Goal: Transaction & Acquisition: Download file/media

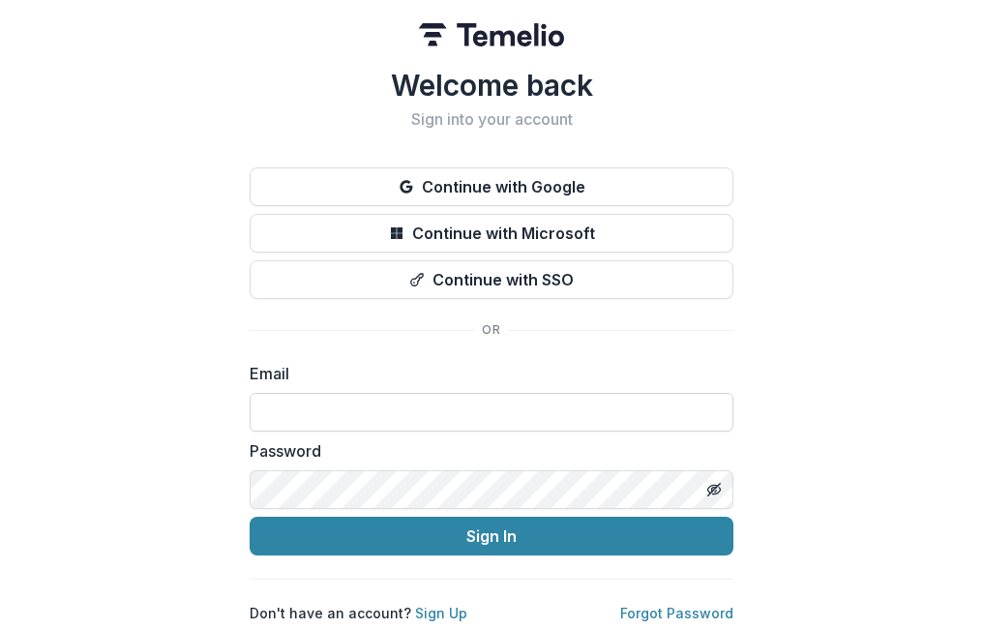
click at [271, 402] on input at bounding box center [492, 412] width 484 height 39
click at [677, 606] on link "Forgot Password" at bounding box center [676, 613] width 113 height 16
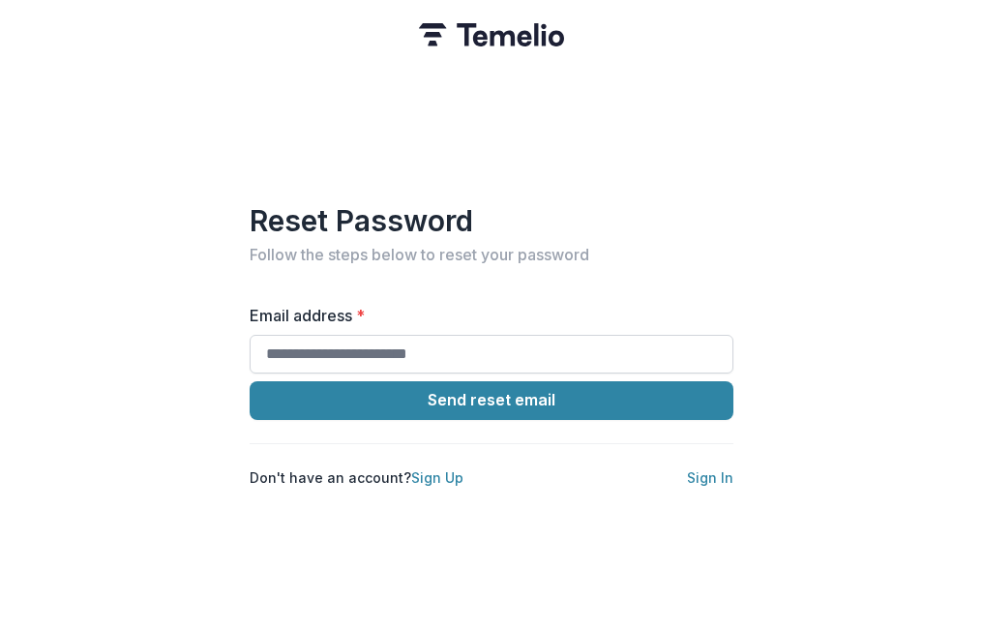
click at [373, 347] on input "Email address *" at bounding box center [492, 354] width 484 height 39
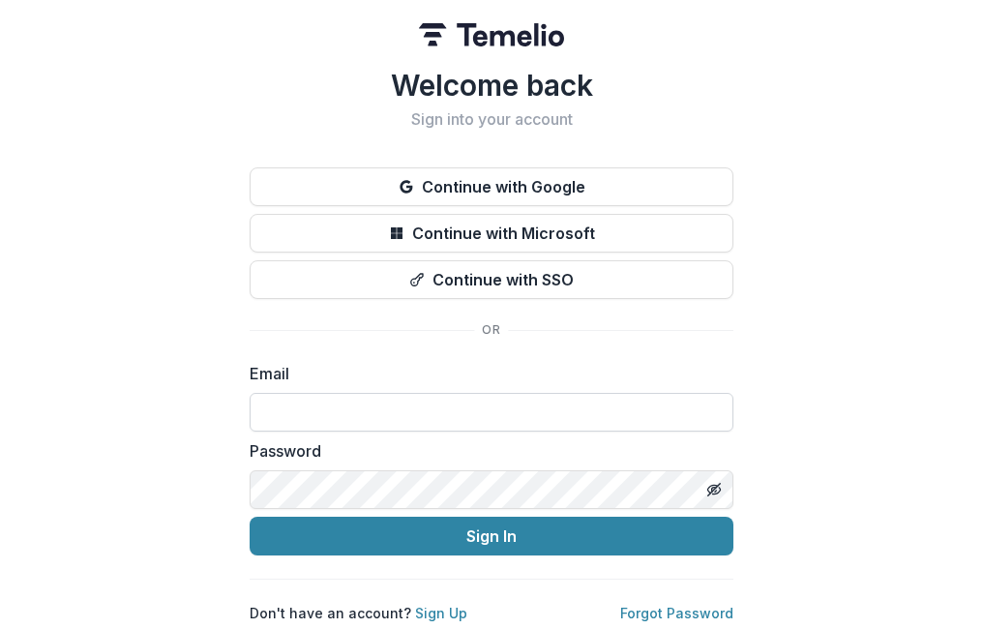
click at [350, 405] on input at bounding box center [492, 412] width 484 height 39
type input "**********"
click at [250, 516] on button "Sign In" at bounding box center [492, 535] width 484 height 39
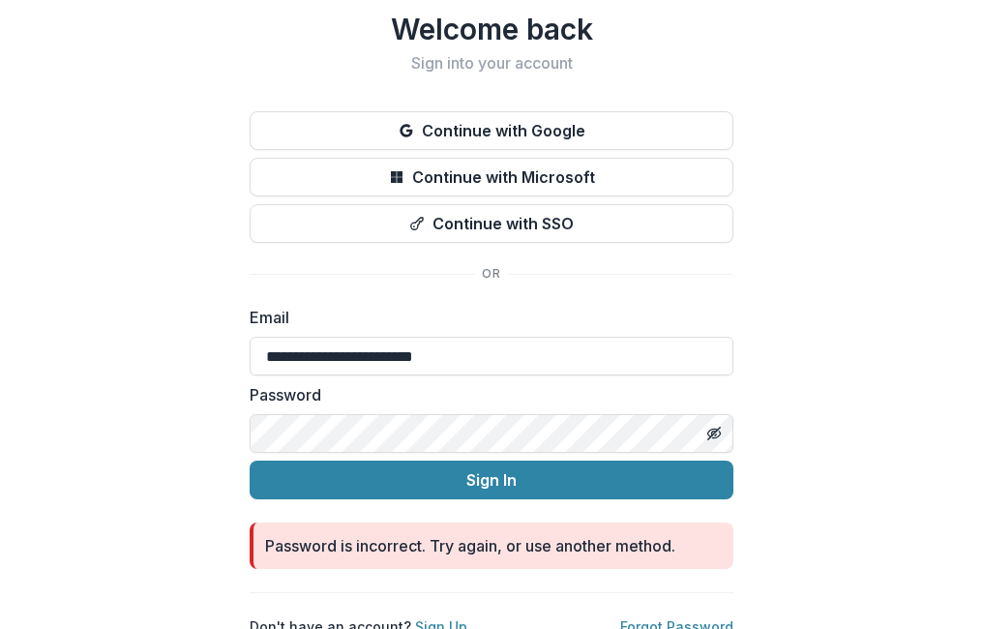
scroll to position [74, 0]
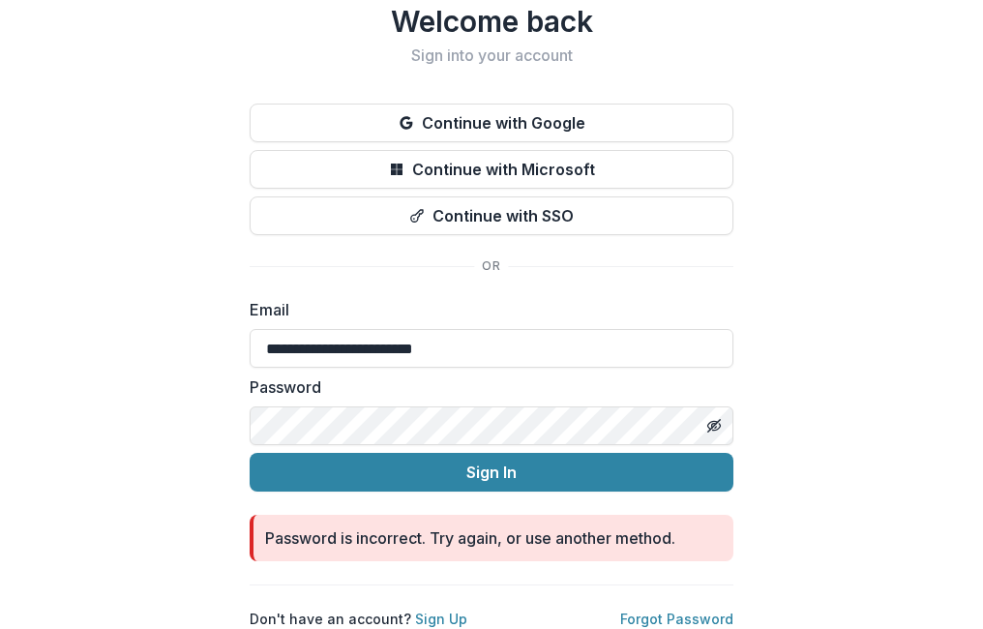
click at [677, 608] on p "Forgot Password" at bounding box center [676, 618] width 113 height 20
click at [680, 611] on p "Forgot Password" at bounding box center [676, 618] width 113 height 20
click at [682, 610] on link "Forgot Password" at bounding box center [676, 618] width 113 height 16
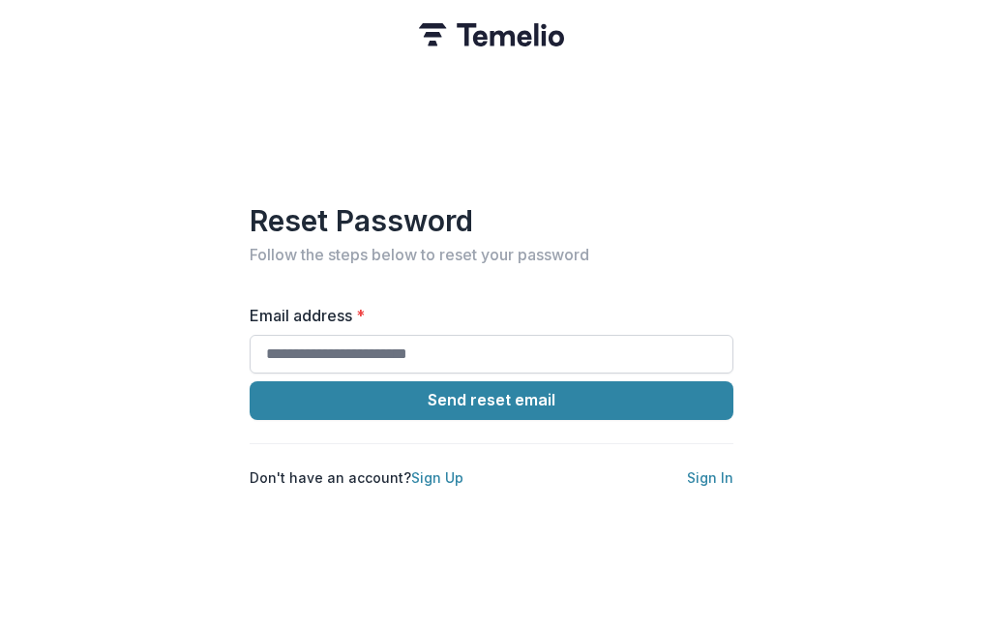
click at [410, 337] on input "Email address *" at bounding box center [492, 354] width 484 height 39
type input "**********"
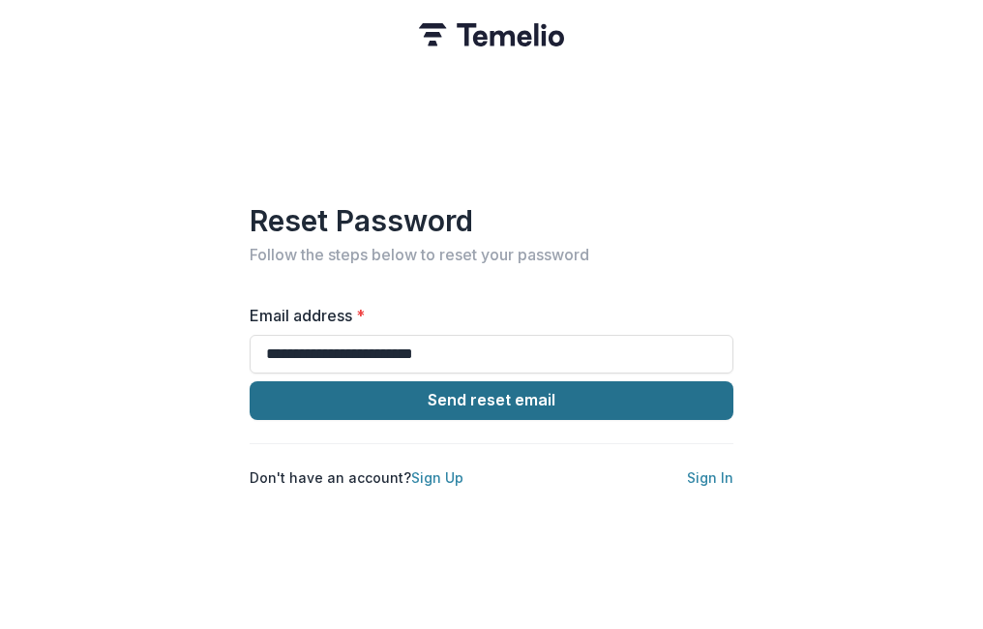
click at [325, 402] on button "Send reset email" at bounding box center [492, 400] width 484 height 39
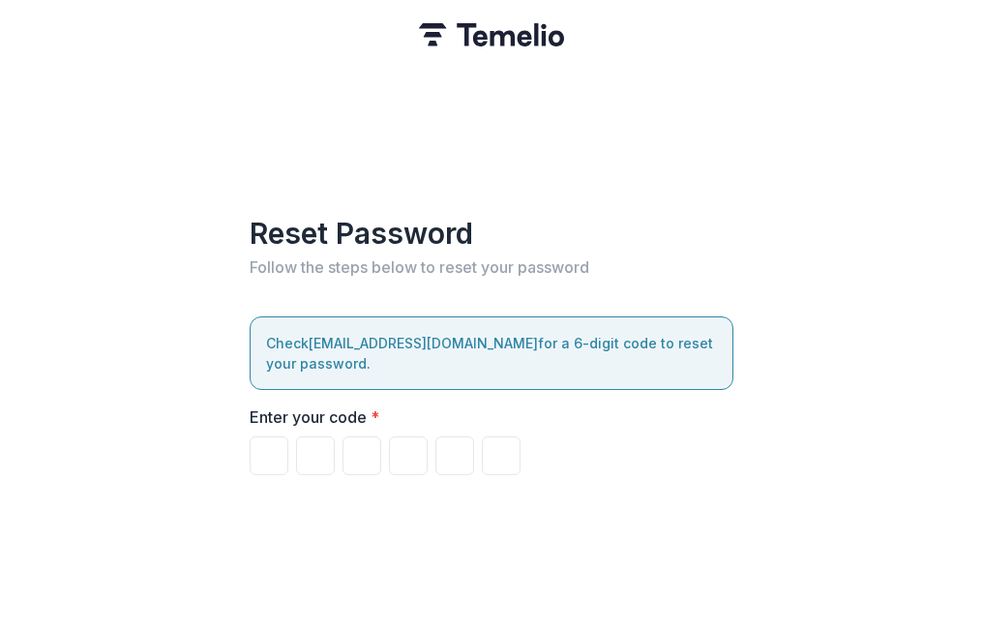
type input "*"
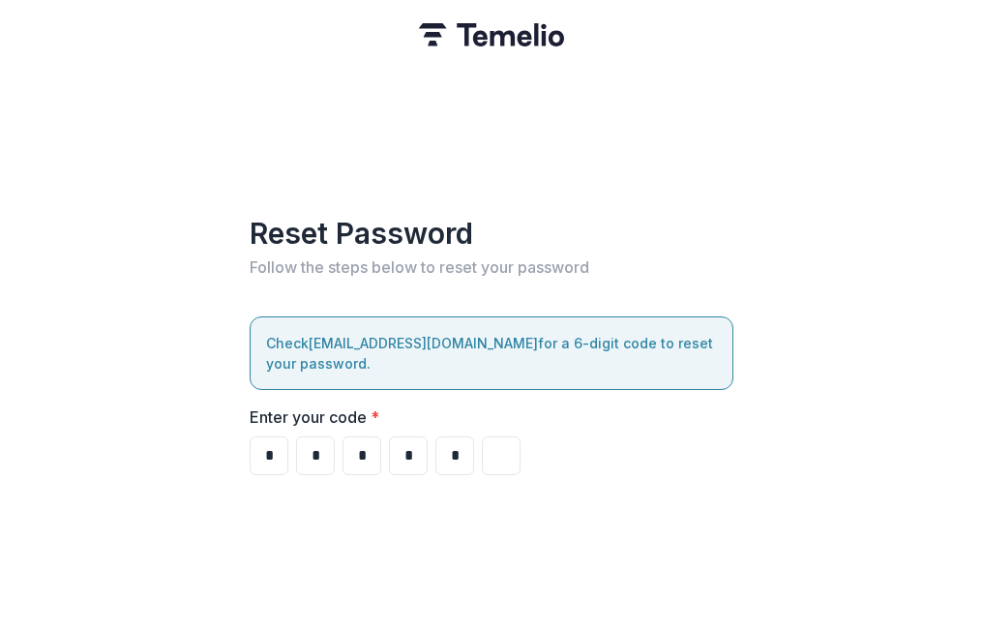
type input "*"
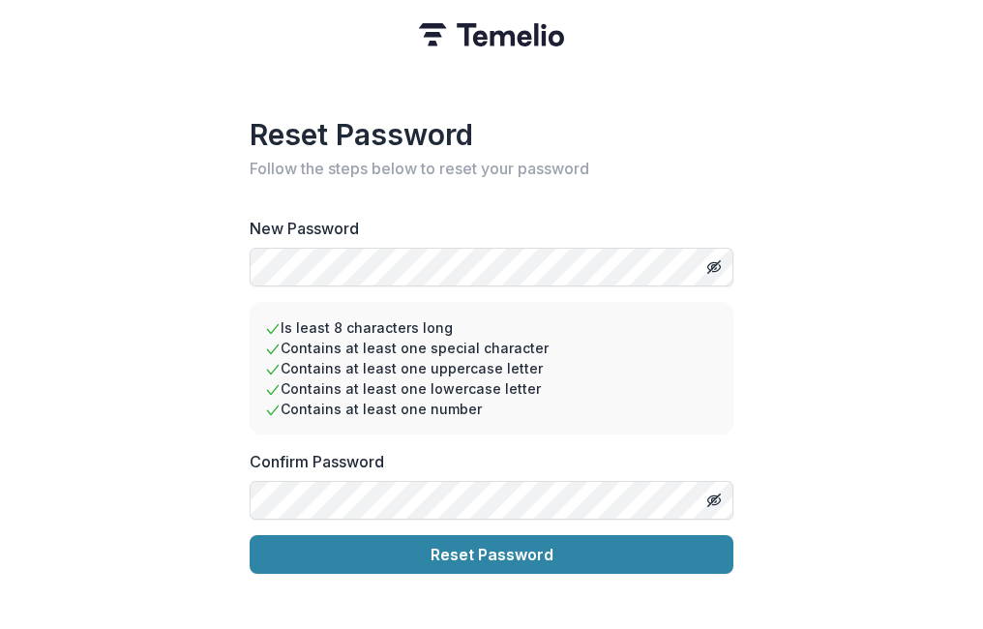
click at [250, 535] on button "Reset Password" at bounding box center [492, 554] width 484 height 39
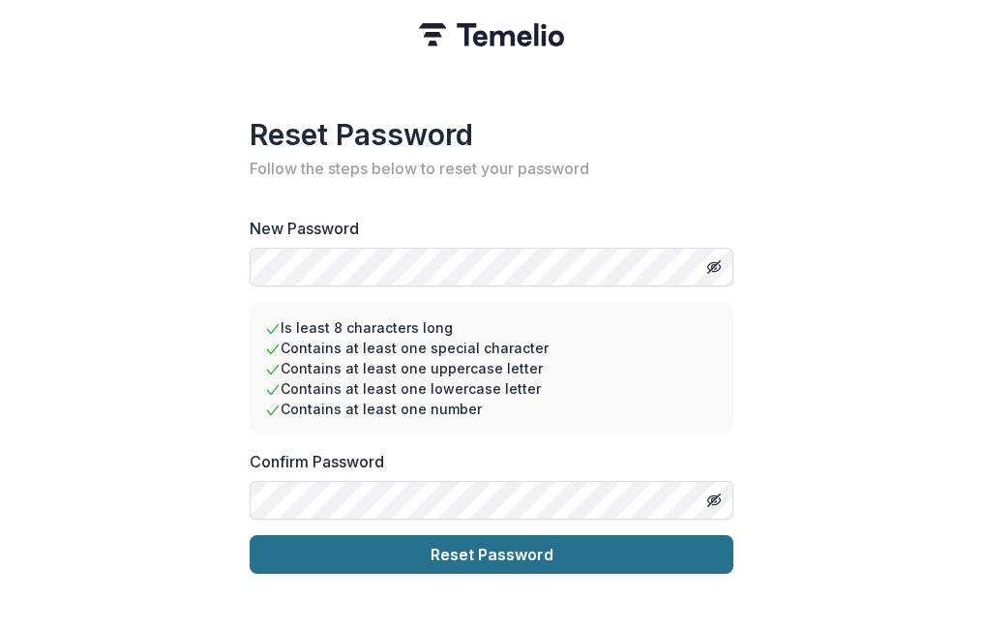
click at [386, 546] on button "Reset Password" at bounding box center [492, 554] width 484 height 39
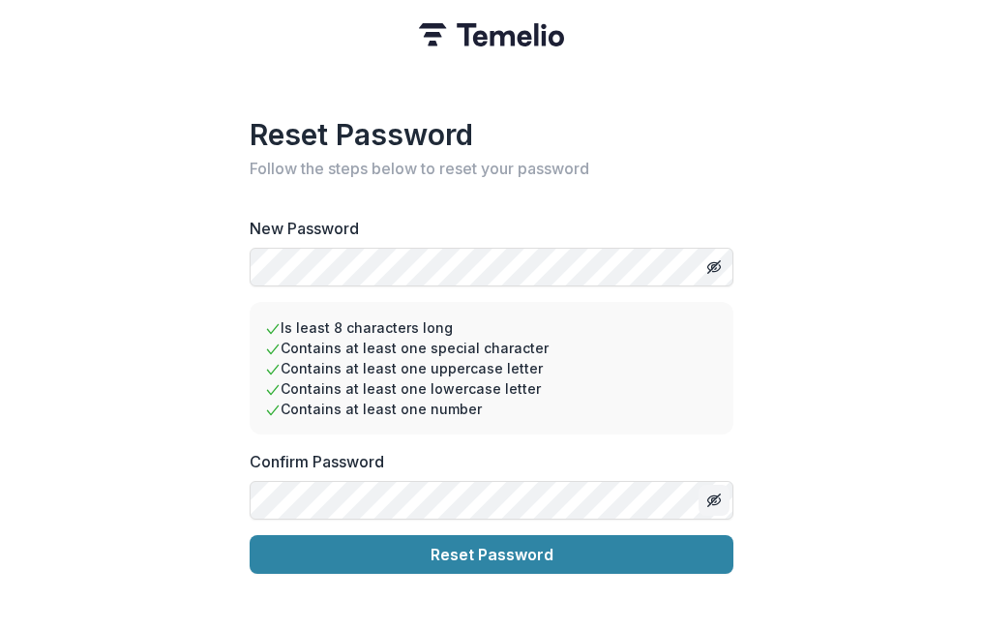
click at [708, 495] on icon "Toggle password visibility" at bounding box center [713, 499] width 10 height 8
click at [715, 259] on icon "Toggle password visibility" at bounding box center [713, 266] width 15 height 15
click at [625, 366] on li "Contains at least one uppercase letter" at bounding box center [491, 368] width 453 height 20
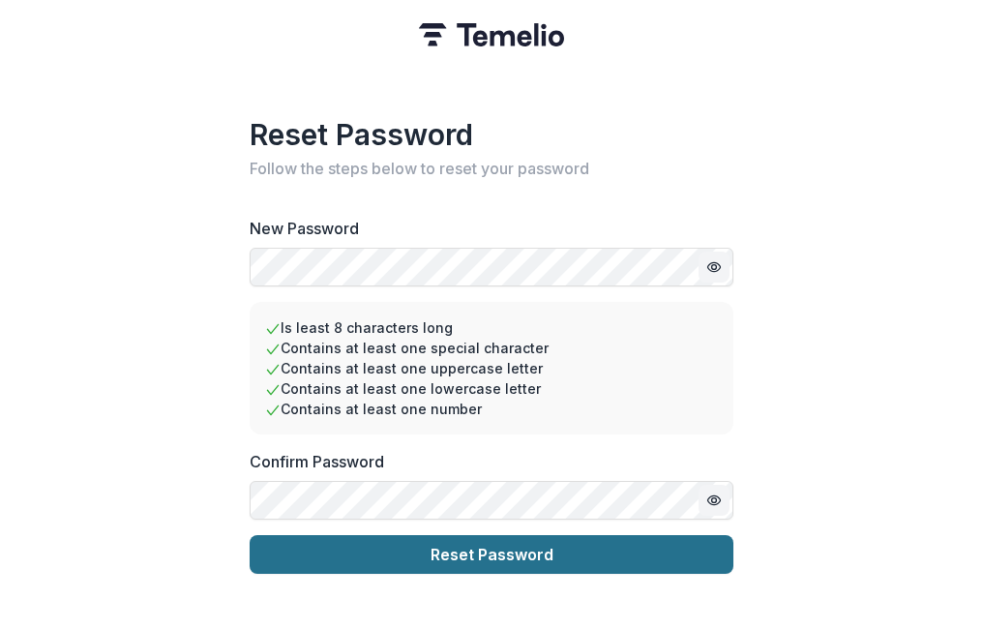
click at [421, 541] on button "Reset Password" at bounding box center [492, 554] width 484 height 39
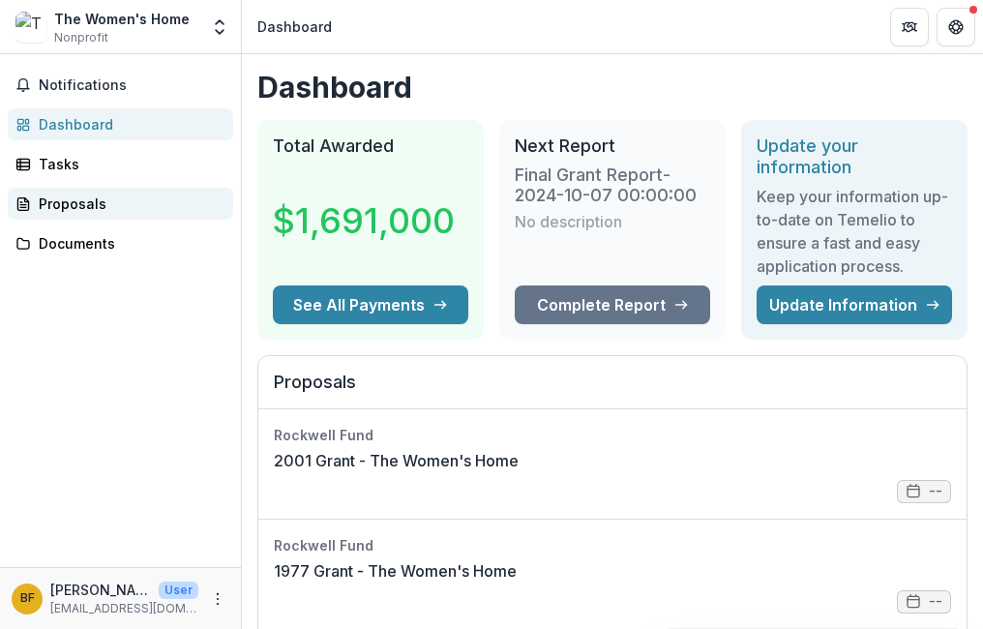
click at [65, 209] on div "Proposals" at bounding box center [128, 203] width 179 height 20
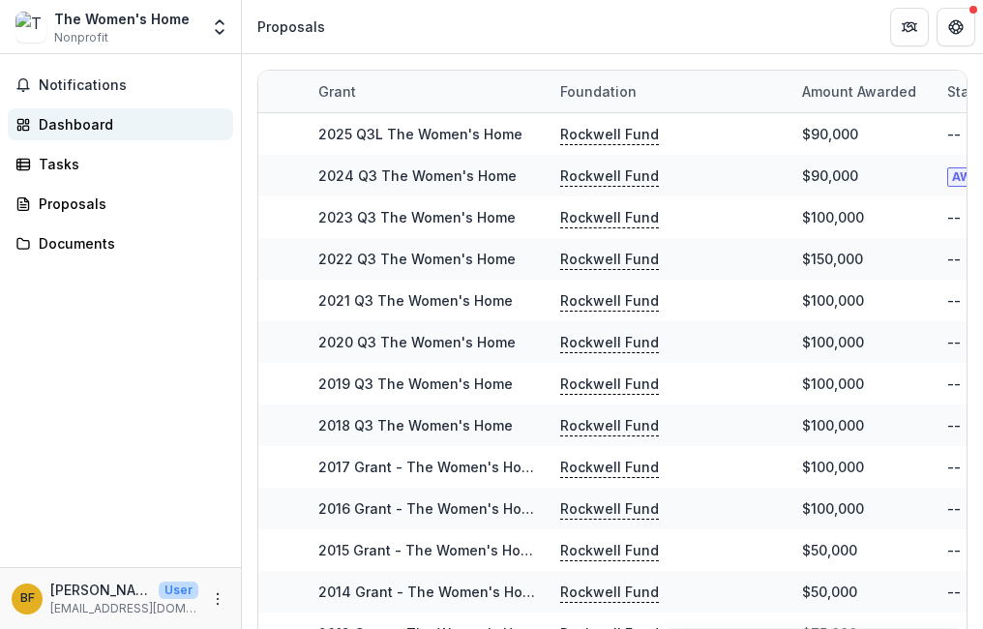
click at [80, 122] on div "Dashboard" at bounding box center [128, 124] width 179 height 20
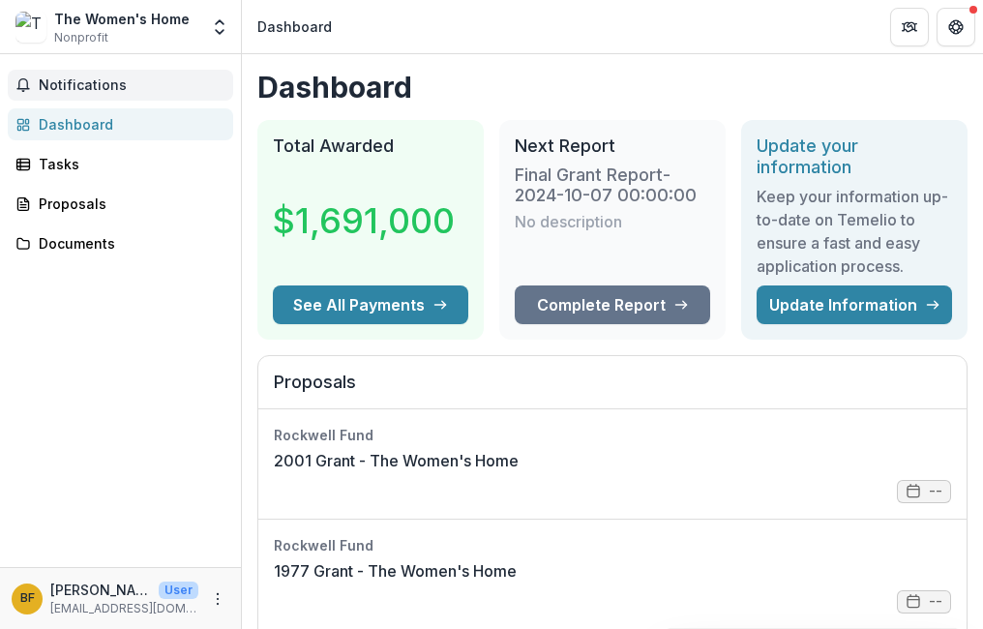
click at [76, 82] on span "Notifications" at bounding box center [132, 85] width 187 height 16
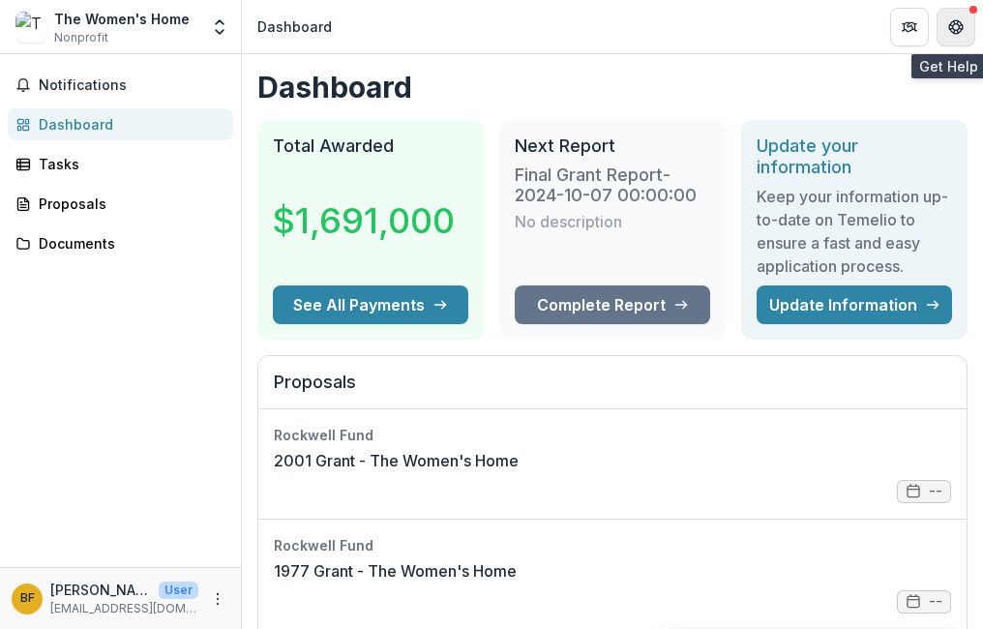
click at [956, 27] on icon "Get Help" at bounding box center [955, 26] width 15 height 15
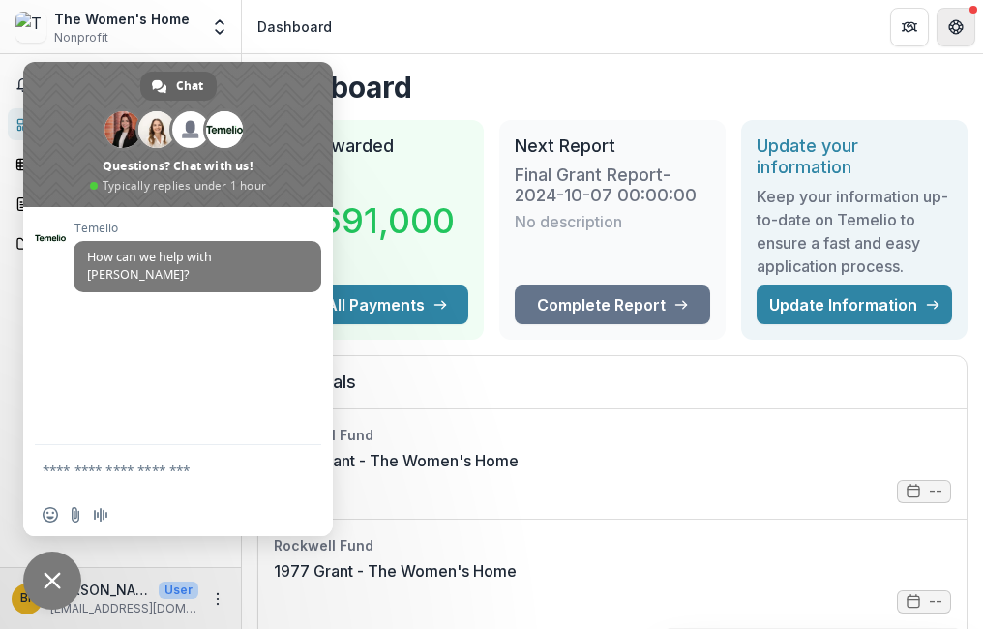
click at [969, 15] on button "Get Help" at bounding box center [955, 27] width 39 height 39
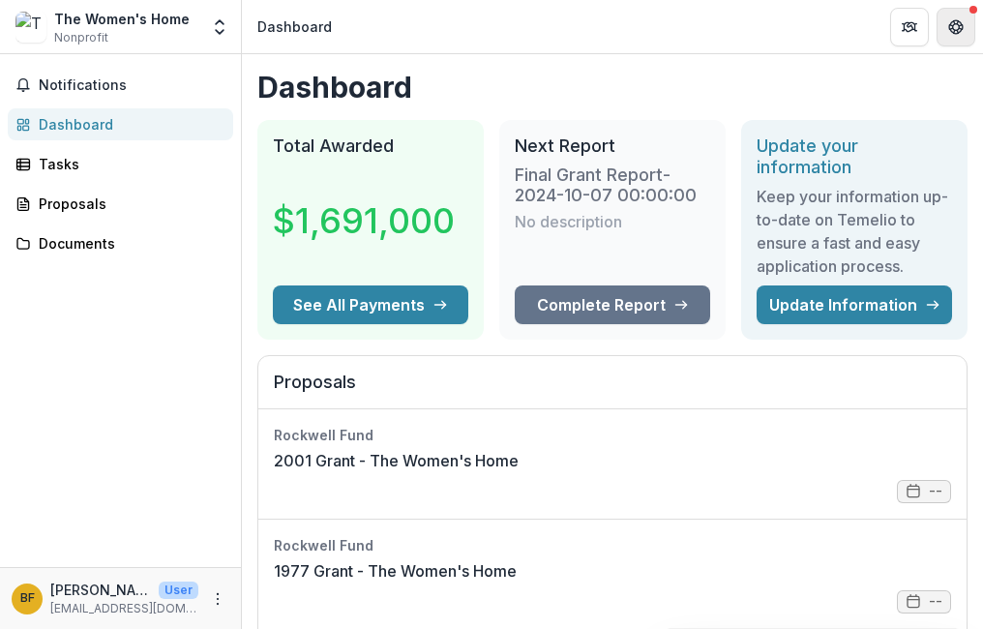
click at [969, 15] on button "Get Help" at bounding box center [955, 27] width 39 height 39
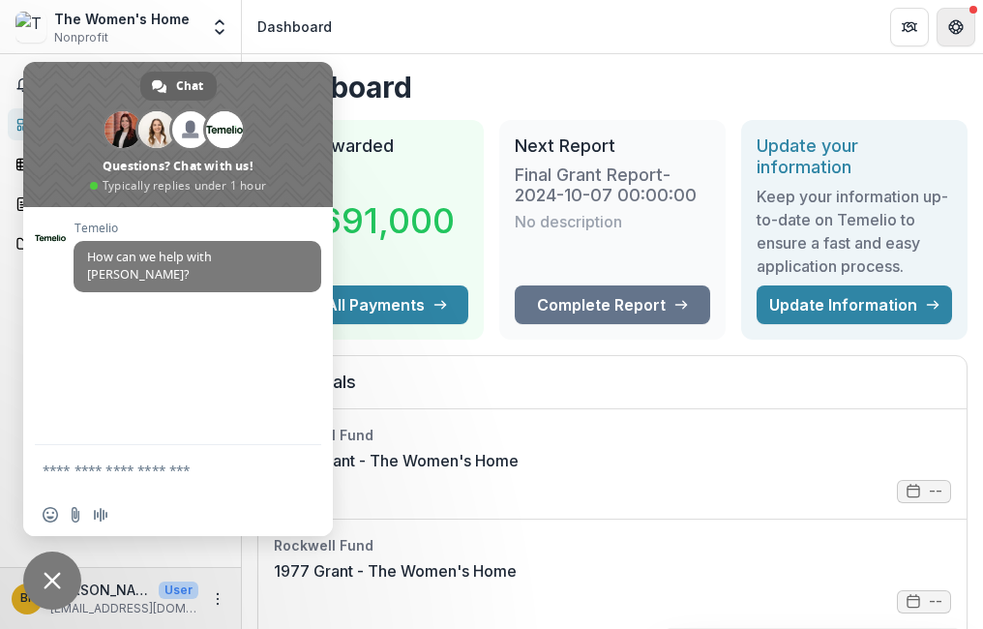
click at [969, 16] on button "Get Help" at bounding box center [955, 27] width 39 height 39
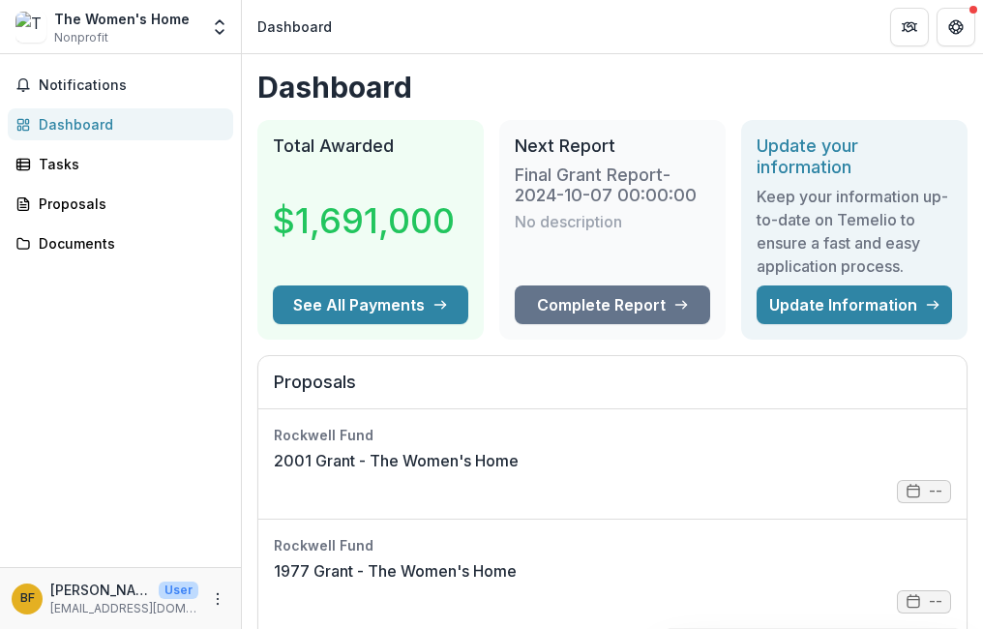
click at [83, 145] on div "Notifications Dashboard Tasks Proposals Documents" at bounding box center [120, 310] width 241 height 513
click at [86, 149] on link "Tasks" at bounding box center [120, 164] width 225 height 32
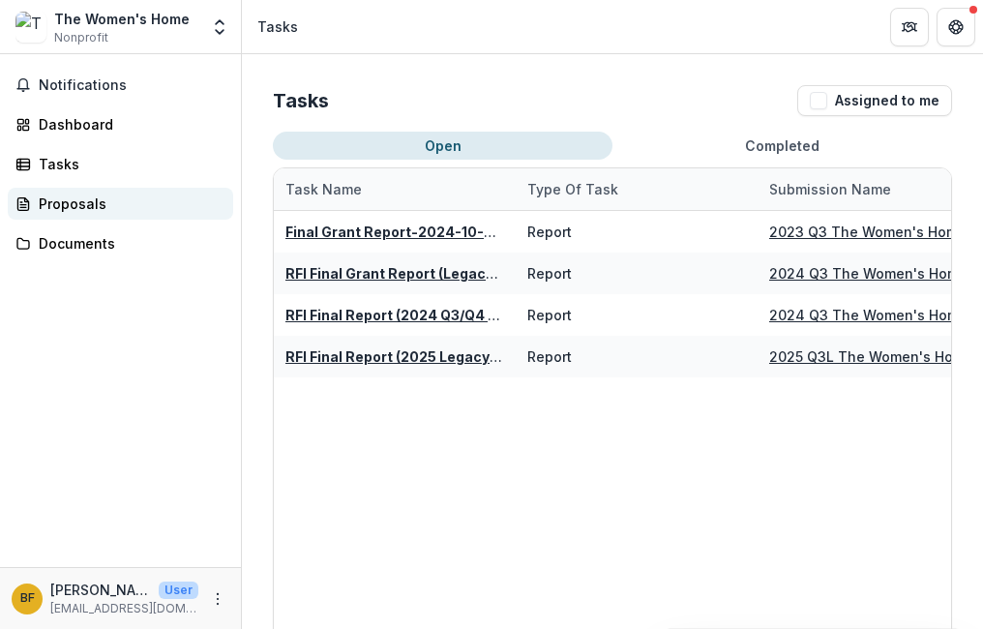
click at [71, 203] on div "Proposals" at bounding box center [128, 203] width 179 height 20
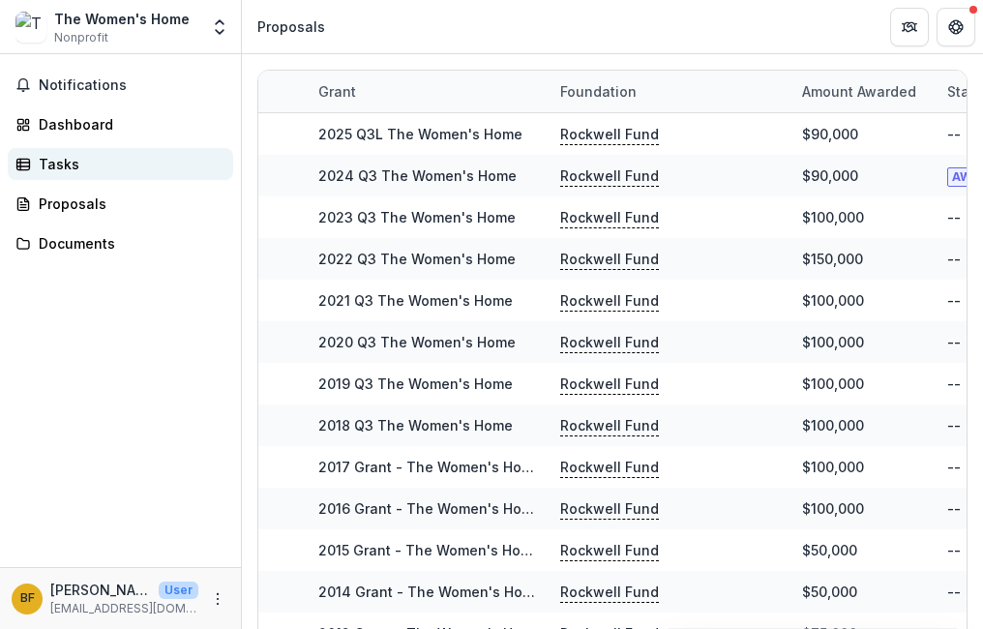
click at [61, 164] on div "Tasks" at bounding box center [128, 164] width 179 height 20
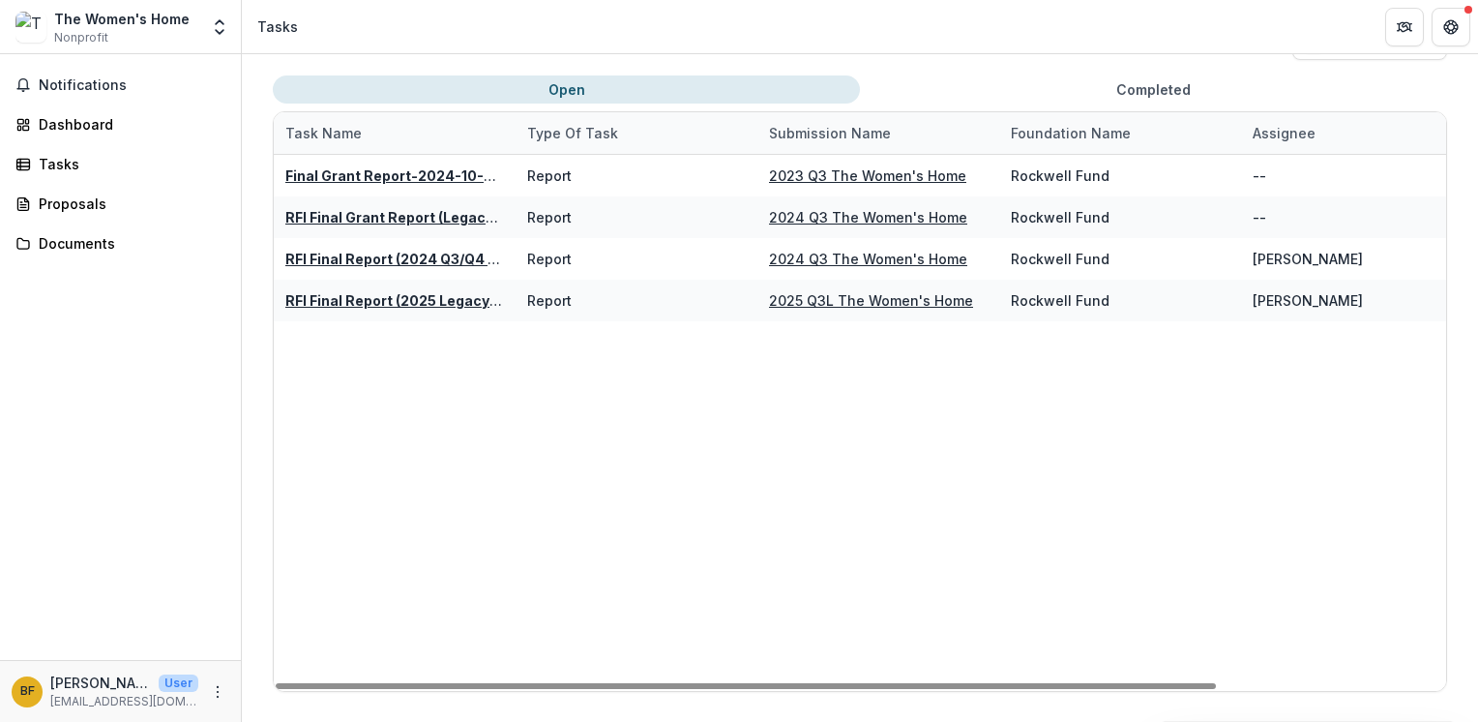
drag, startPoint x: 854, startPoint y: 689, endPoint x: 270, endPoint y: 608, distance: 589.7
click at [347, 628] on div at bounding box center [746, 686] width 940 height 6
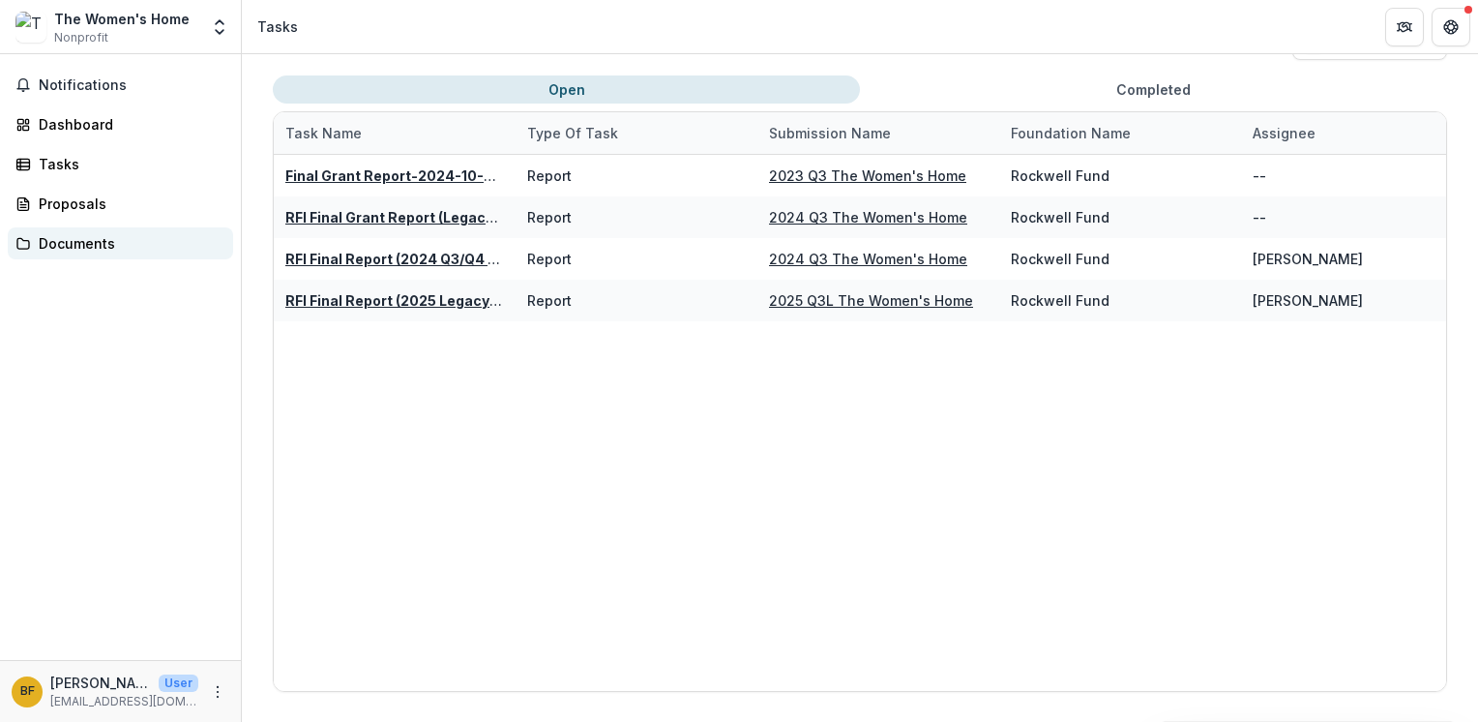
click at [88, 234] on div "Documents" at bounding box center [128, 243] width 179 height 20
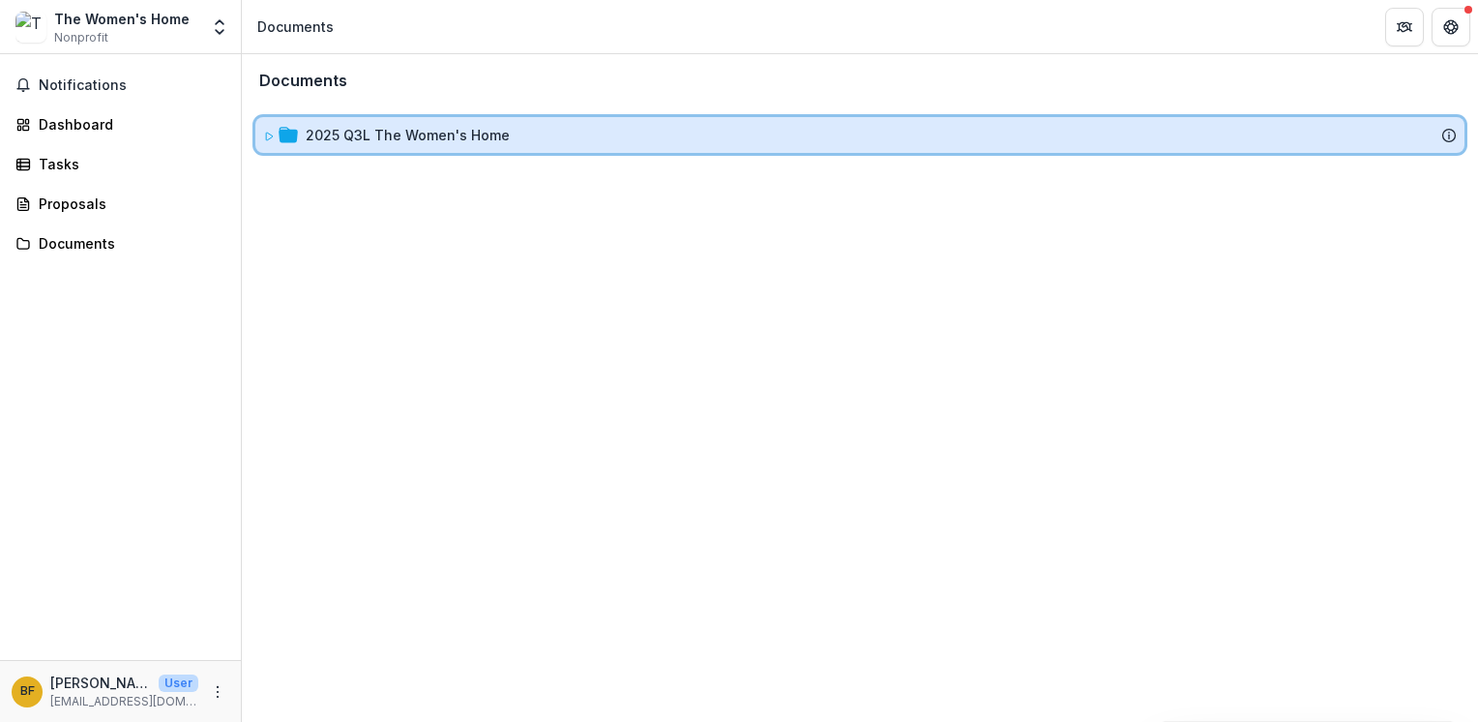
click at [270, 132] on icon at bounding box center [269, 137] width 12 height 12
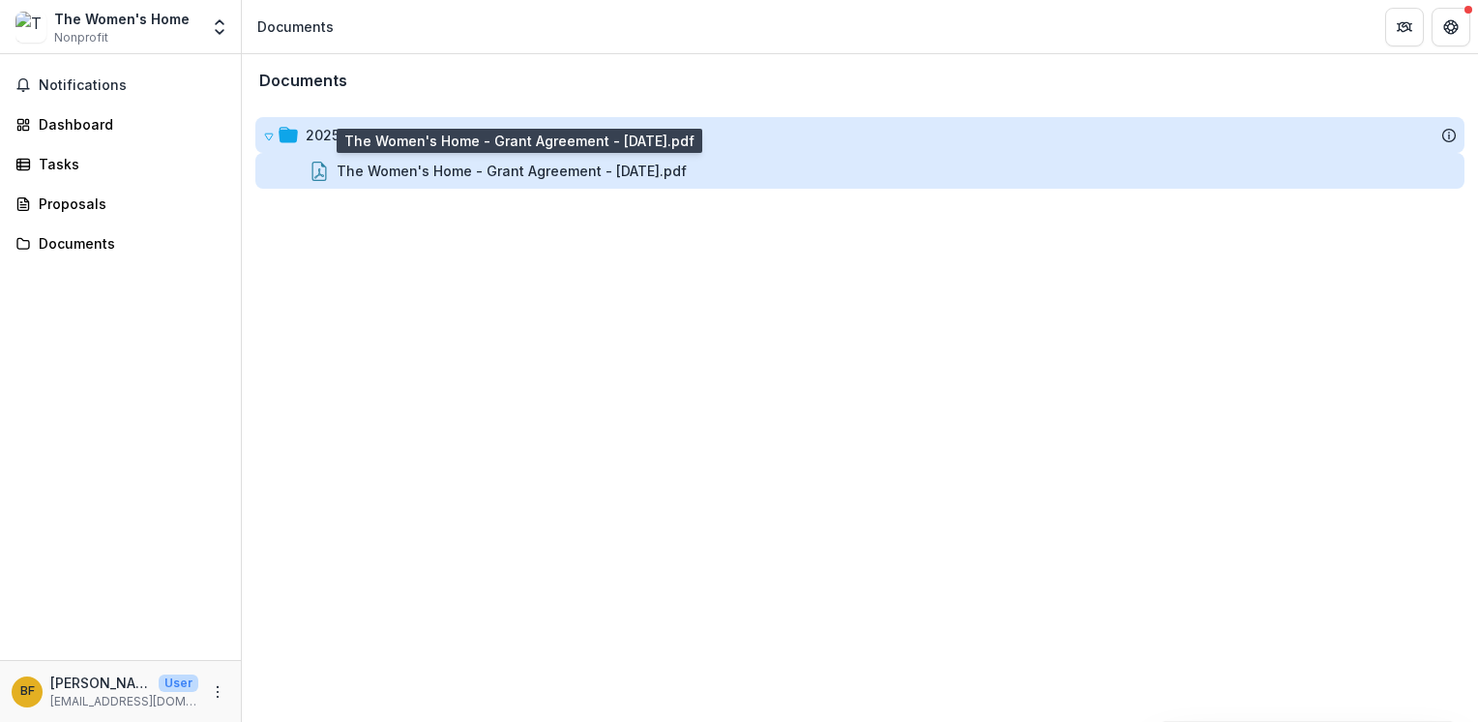
click at [392, 168] on div "The Women's Home - Grant Agreement - 2025-09-08.pdf" at bounding box center [512, 171] width 350 height 20
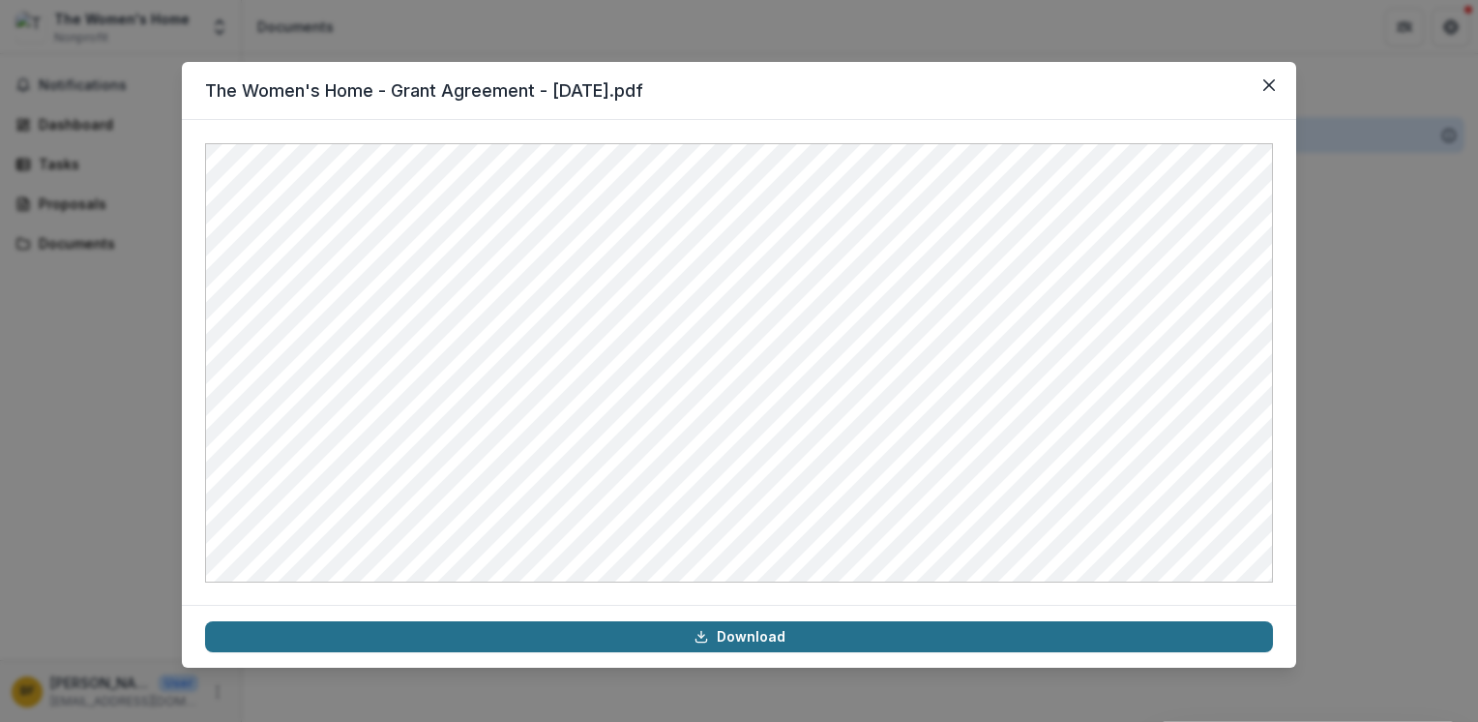
click at [689, 628] on link "Download" at bounding box center [739, 636] width 1068 height 31
